Goal: Information Seeking & Learning: Learn about a topic

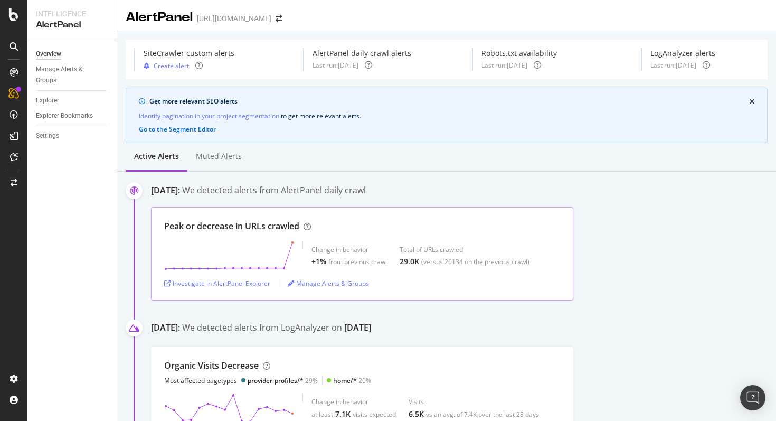
click at [262, 236] on div "Peak or decrease in URLs crawled Change in behavior +1% from previous crawl Tot…" at bounding box center [362, 253] width 422 height 93
click at [242, 288] on div "Investigate in AlertPanel Explorer" at bounding box center [217, 283] width 106 height 16
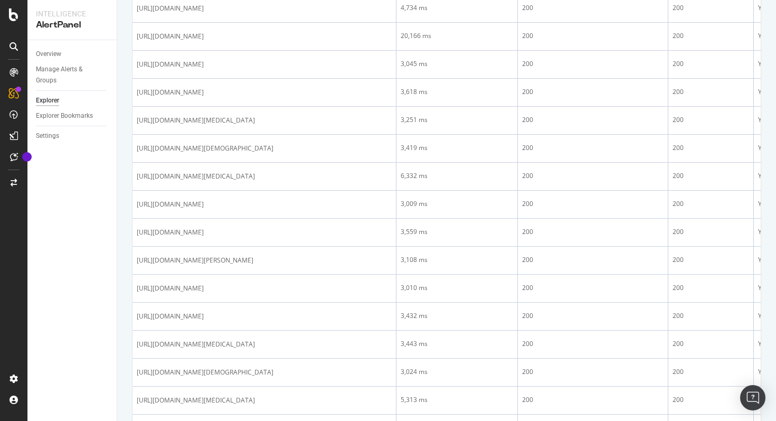
scroll to position [485, 0]
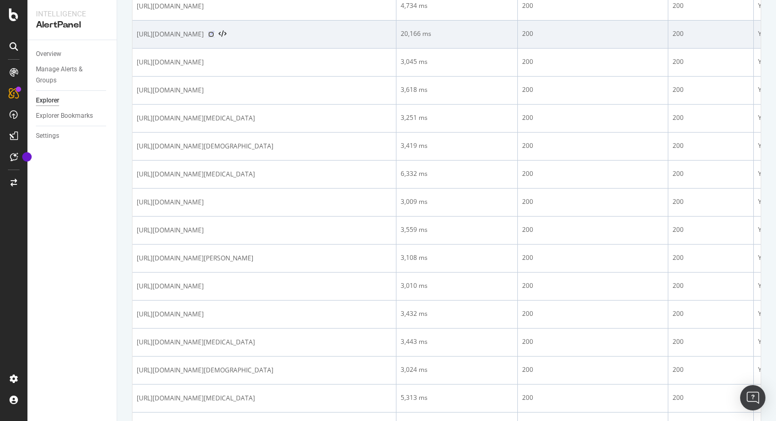
click at [214, 37] on icon at bounding box center [211, 34] width 6 height 6
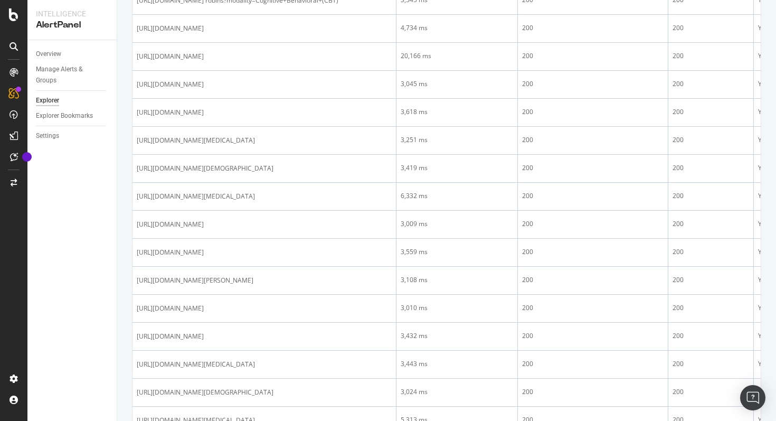
scroll to position [453, 0]
